Goal: Check status: Check status

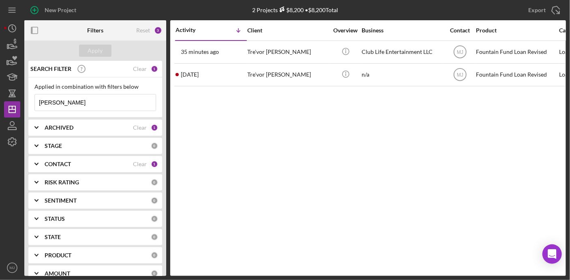
drag, startPoint x: 78, startPoint y: 105, endPoint x: -13, endPoint y: 117, distance: 91.6
click at [0, 117] on html "New Project 2 Projects $8,200 • $8,200 Total [PERSON_NAME] Export Icon/Export F…" at bounding box center [285, 140] width 570 height 280
type input "[PERSON_NAME]"
click at [143, 164] on div "Clear" at bounding box center [140, 164] width 14 height 6
click at [100, 47] on div "Apply" at bounding box center [95, 51] width 15 height 12
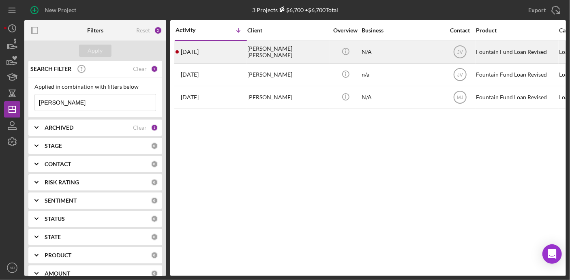
click at [279, 51] on div "[PERSON_NAME] [PERSON_NAME]" at bounding box center [287, 51] width 81 height 21
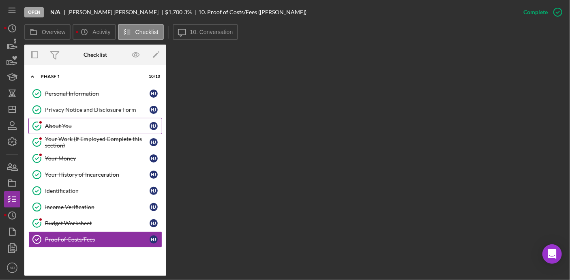
click at [60, 125] on div "About You" at bounding box center [97, 126] width 105 height 6
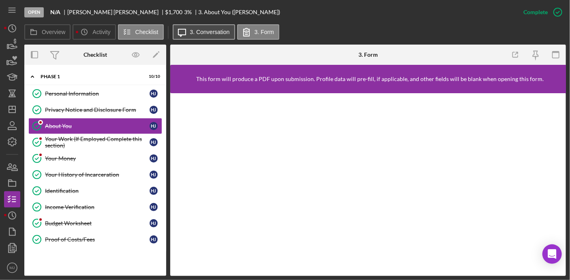
click at [190, 33] on label "3. Conversation" at bounding box center [210, 32] width 40 height 6
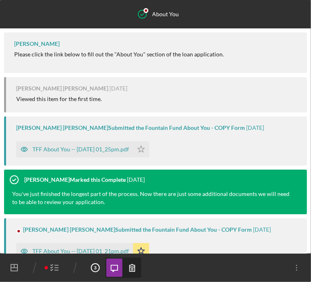
scroll to position [129, 0]
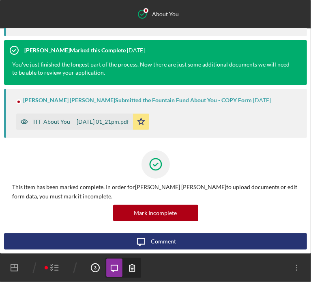
click at [86, 124] on div "TFF About You -- [DATE] 01_21pm.pdf" at bounding box center [80, 121] width 96 height 6
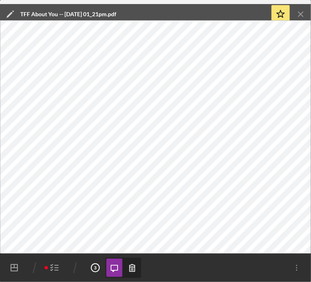
click at [298, 15] on icon "Icon/Menu Close" at bounding box center [301, 14] width 18 height 18
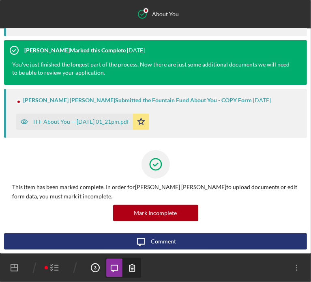
click at [52, 270] on icon "button" at bounding box center [55, 267] width 20 height 20
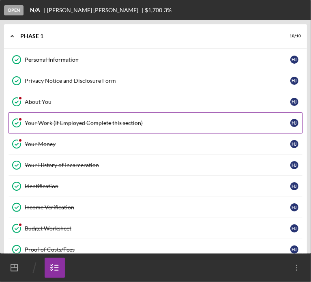
click at [60, 120] on div "Your Work (If Employed Complete this section)" at bounding box center [157, 123] width 265 height 6
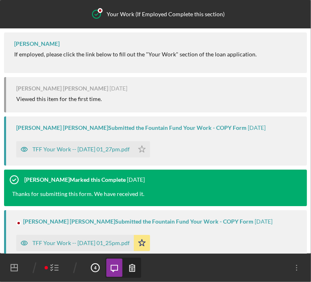
scroll to position [129, 0]
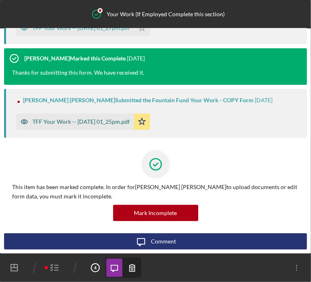
click at [100, 124] on div "TFF Your Work -- [DATE] 01_25pm.pdf" at bounding box center [80, 121] width 97 height 6
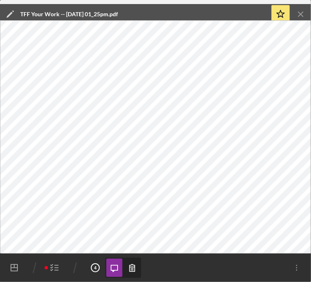
click at [55, 265] on line "button" at bounding box center [57, 265] width 4 height 0
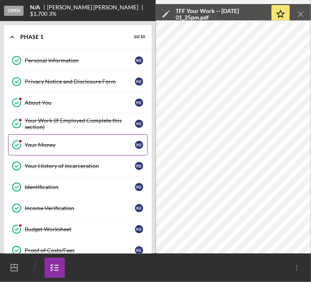
click at [47, 141] on div "Your Money" at bounding box center [80, 144] width 110 height 6
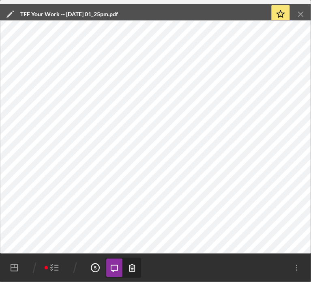
click at [302, 17] on icon "Icon/Menu Close" at bounding box center [301, 14] width 18 height 18
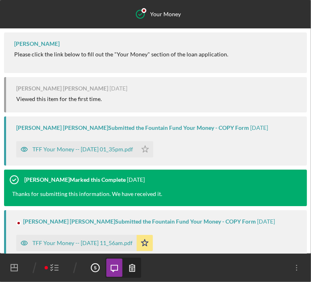
scroll to position [122, 0]
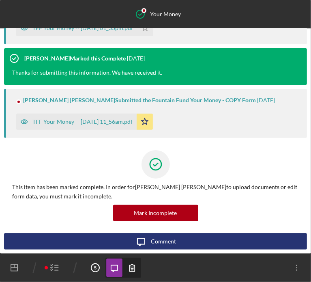
click at [55, 270] on line "button" at bounding box center [57, 270] width 4 height 0
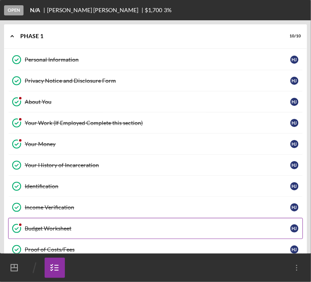
click at [47, 229] on div "Budget Worksheet" at bounding box center [157, 228] width 265 height 6
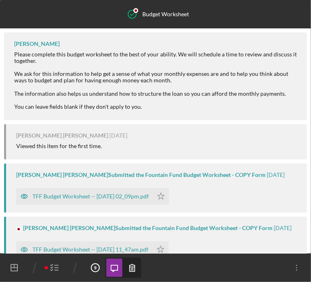
scroll to position [229, 0]
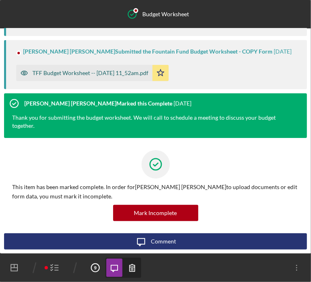
click at [87, 70] on div "TFF Budget Worksheet -- [DATE] 11_52am.pdf" at bounding box center [90, 73] width 116 height 6
